Goal: Task Accomplishment & Management: Complete application form

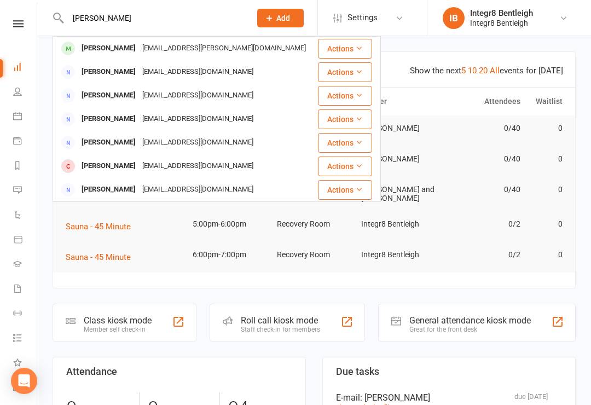
type input "[PERSON_NAME]"
click at [78, 44] on div at bounding box center [68, 48] width 20 height 18
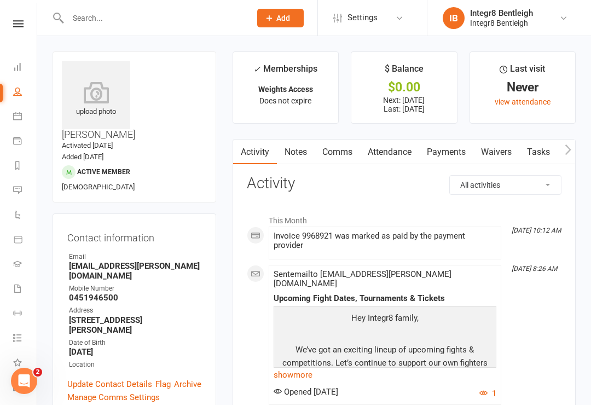
click at [88, 25] on input "text" at bounding box center [154, 17] width 178 height 15
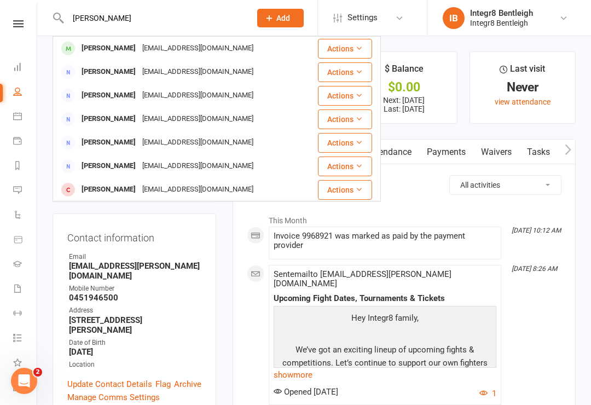
type input "[PERSON_NAME]"
click at [109, 43] on div "[PERSON_NAME]" at bounding box center [108, 49] width 61 height 16
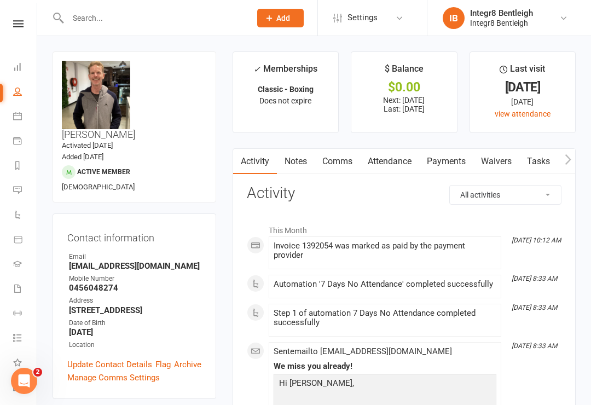
click at [509, 165] on link "Waivers" at bounding box center [496, 161] width 46 height 25
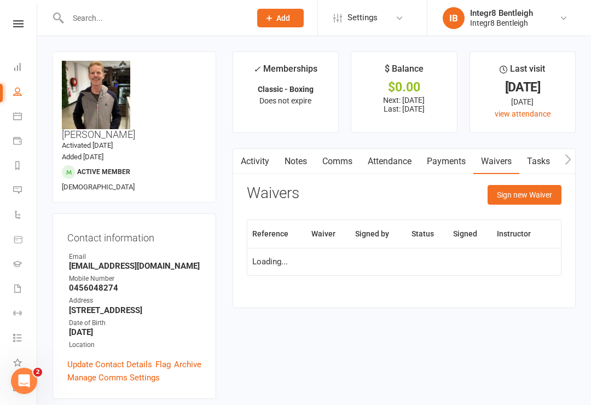
click at [541, 196] on button "Sign new Waiver" at bounding box center [525, 195] width 74 height 20
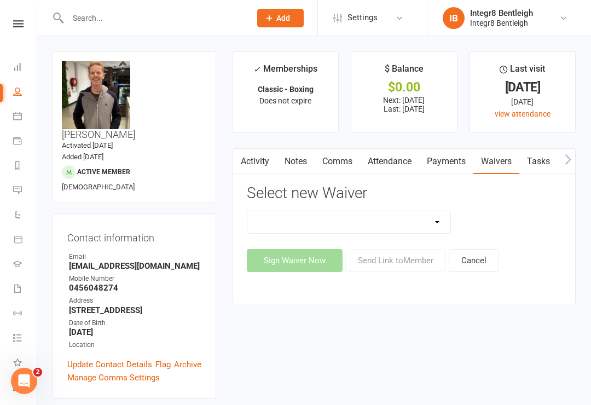
click at [442, 225] on select "10 Class Pass Cancellation Free Trial Hold Membership Document Mobility Worksho…" at bounding box center [349, 222] width 204 height 22
select select "10644"
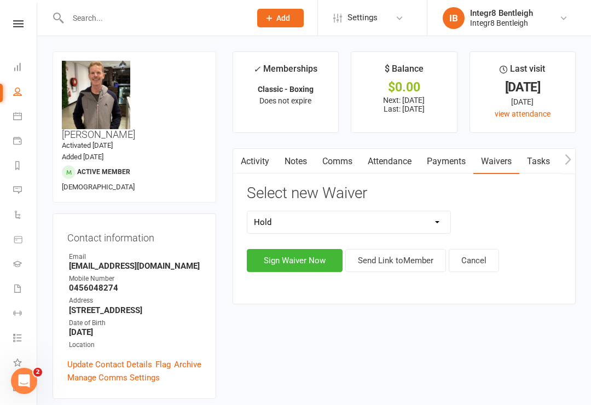
click at [325, 260] on button "Sign Waiver Now" at bounding box center [295, 260] width 96 height 23
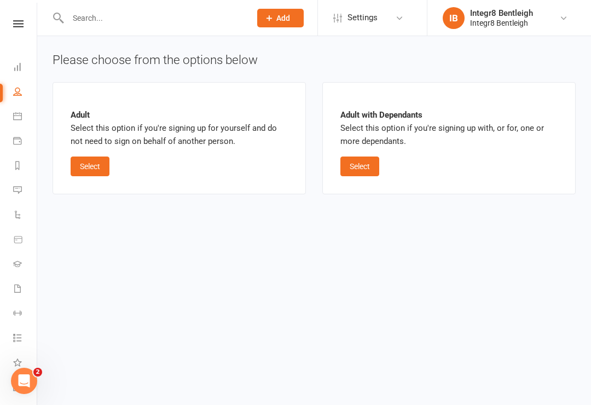
click at [94, 163] on button "Select" at bounding box center [90, 167] width 39 height 20
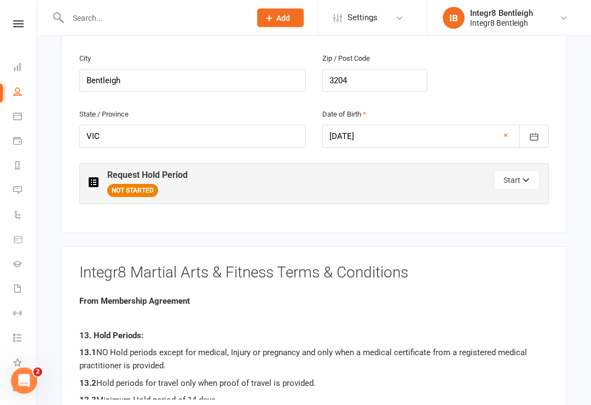
click at [519, 171] on button "Start" at bounding box center [516, 181] width 45 height 20
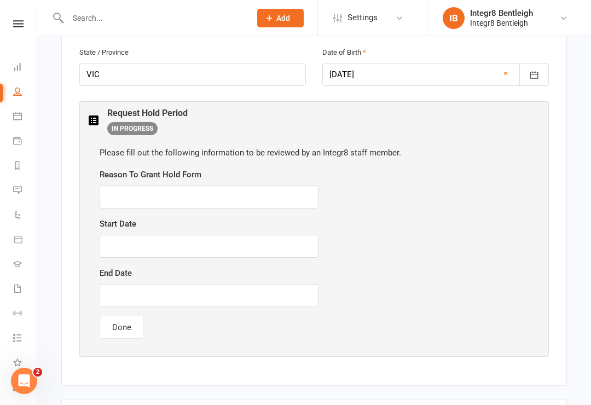
scroll to position [530, 0]
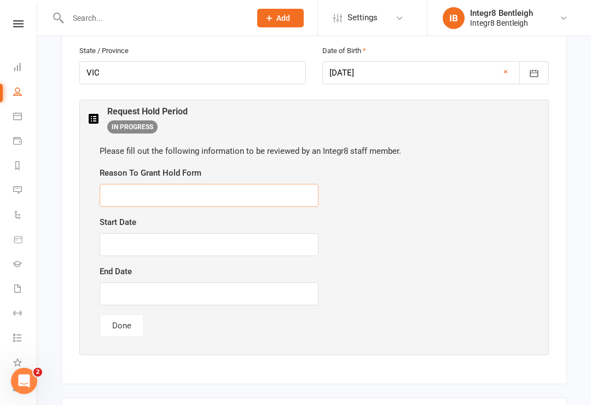
click at [124, 184] on input "text" at bounding box center [209, 195] width 219 height 23
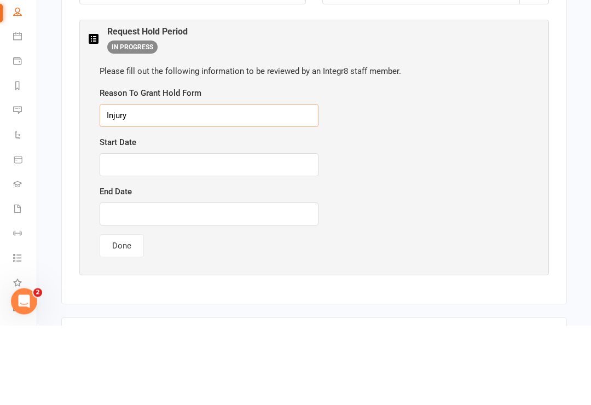
type input "Injury"
click at [119, 233] on input "text" at bounding box center [209, 244] width 219 height 23
type input "Q"
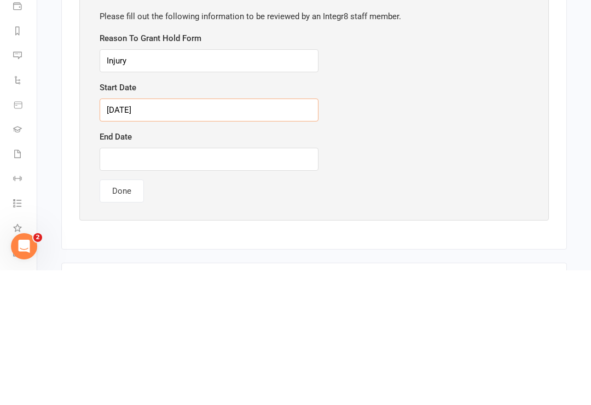
type input "[DATE]"
click at [262, 282] on input "text" at bounding box center [209, 293] width 219 height 23
type input "[DATE]"
click at [119, 314] on button "Done" at bounding box center [122, 325] width 44 height 23
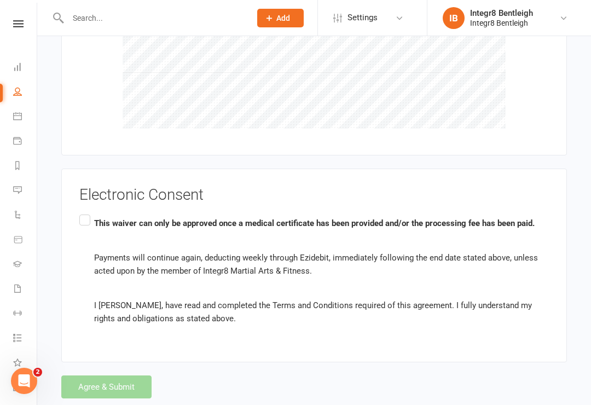
scroll to position [978, 0]
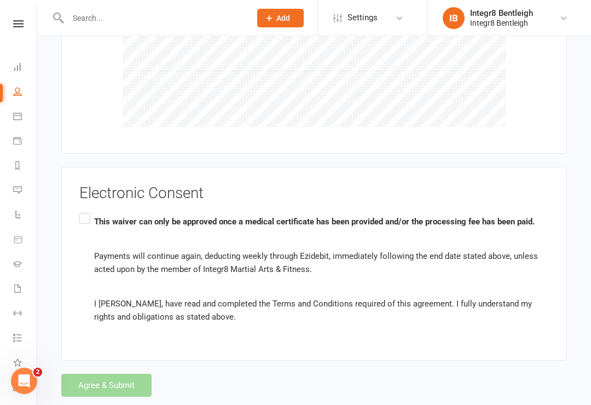
click at [86, 211] on label "This waiver can only be approved once a medical certificate has been provided a…" at bounding box center [314, 269] width 470 height 117
click at [86, 211] on input "This waiver can only be approved once a medical certificate has been provided a…" at bounding box center [82, 211] width 7 height 0
click at [120, 374] on button "Agree & Submit" at bounding box center [106, 385] width 90 height 23
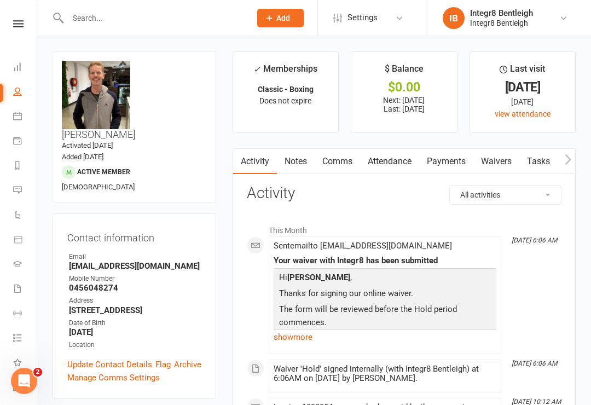
click at [303, 165] on link "Notes" at bounding box center [296, 161] width 38 height 25
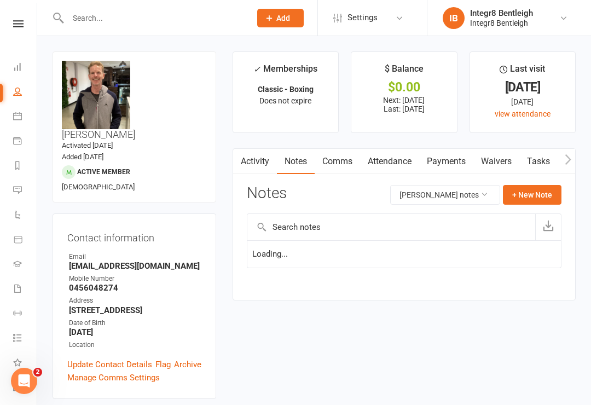
scroll to position [17, 0]
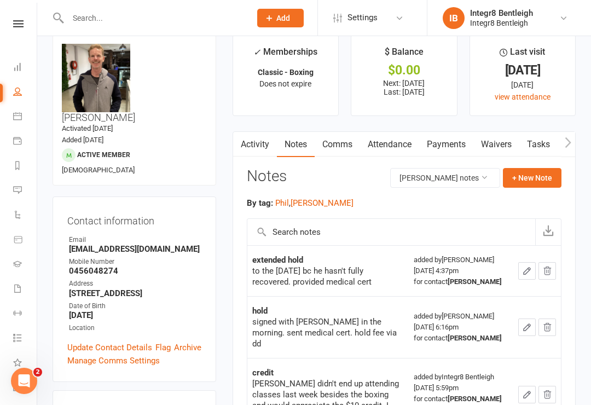
click at [257, 146] on link "Activity" at bounding box center [255, 144] width 44 height 25
